Goal: Find specific page/section: Find specific page/section

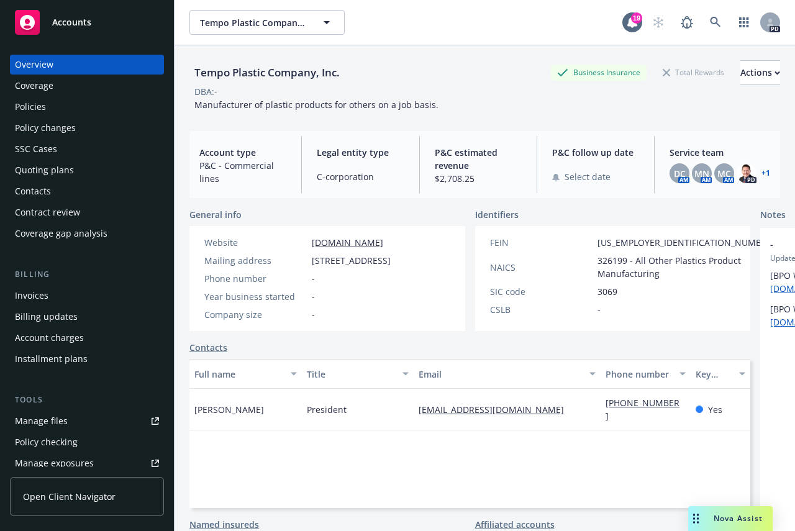
click at [20, 104] on div "Policies" at bounding box center [30, 107] width 31 height 20
